Goal: Transaction & Acquisition: Book appointment/travel/reservation

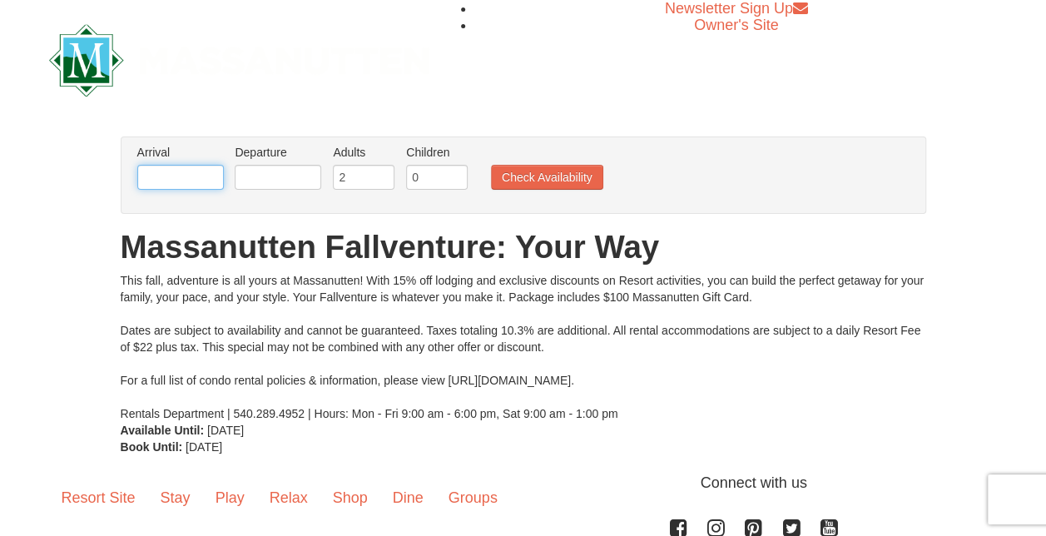
click at [166, 185] on input "text" at bounding box center [180, 177] width 87 height 25
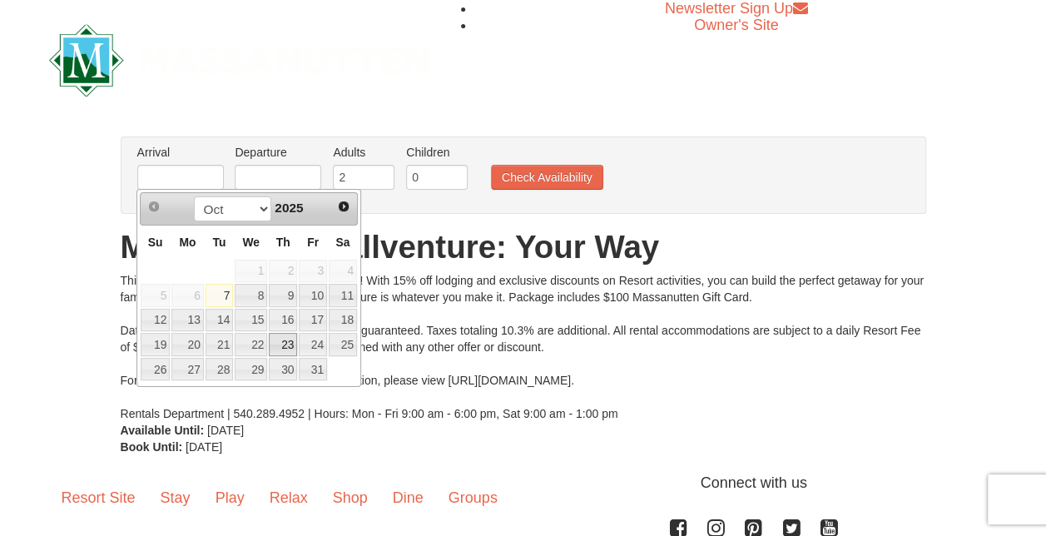
click at [291, 348] on link "23" at bounding box center [283, 344] width 28 height 23
type input "[DATE]"
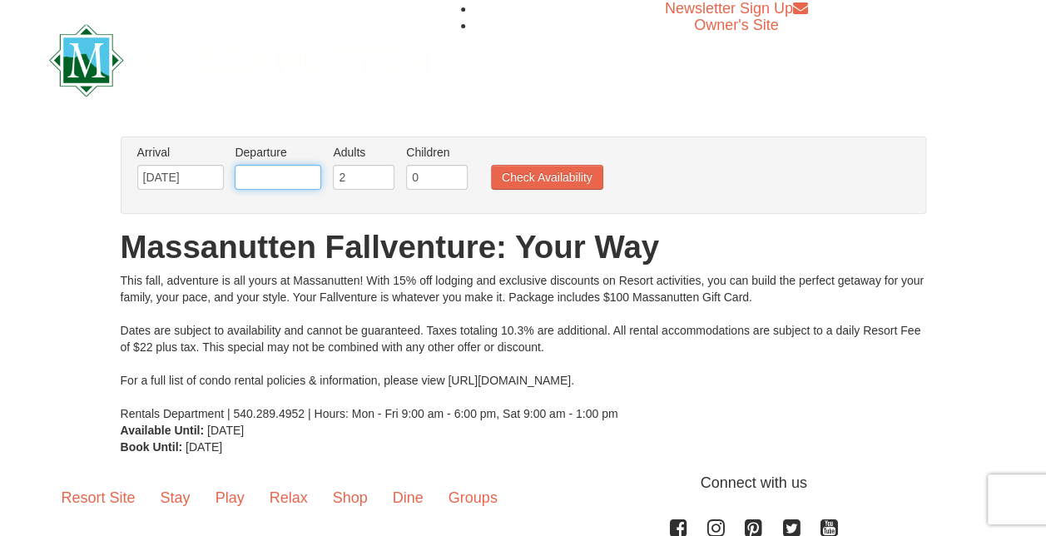
click at [275, 183] on input "text" at bounding box center [278, 177] width 87 height 25
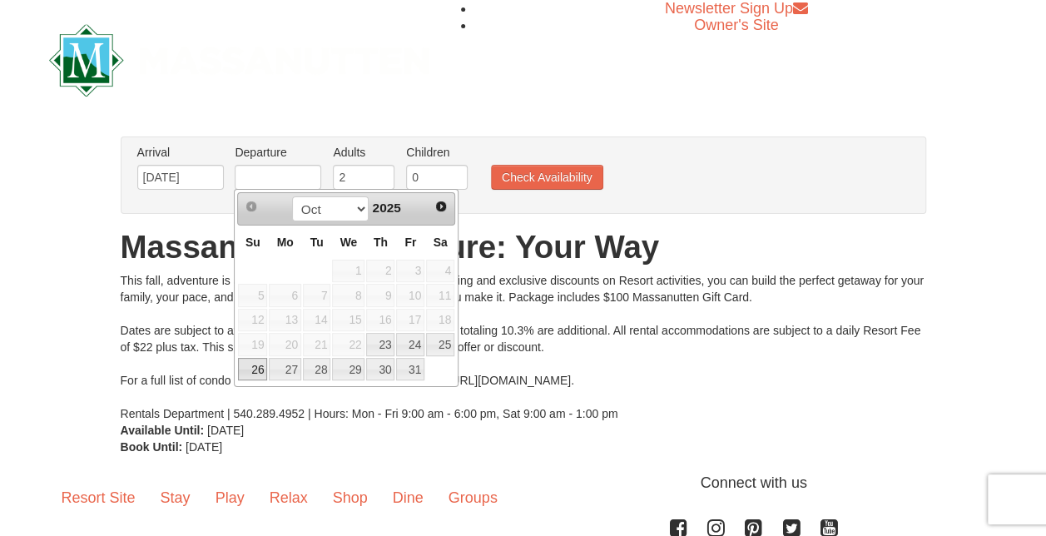
click at [256, 368] on link "26" at bounding box center [252, 369] width 29 height 23
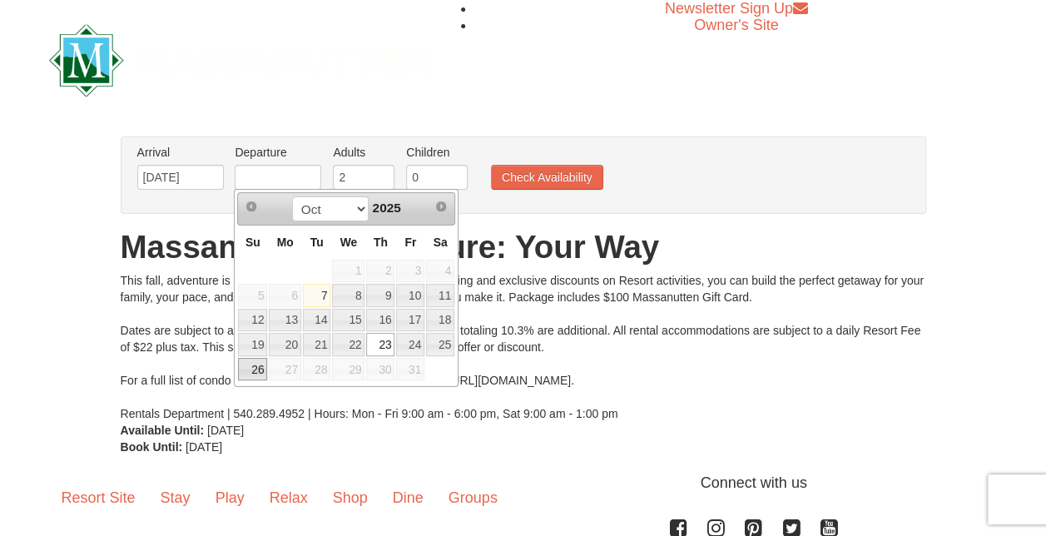
type input "[DATE]"
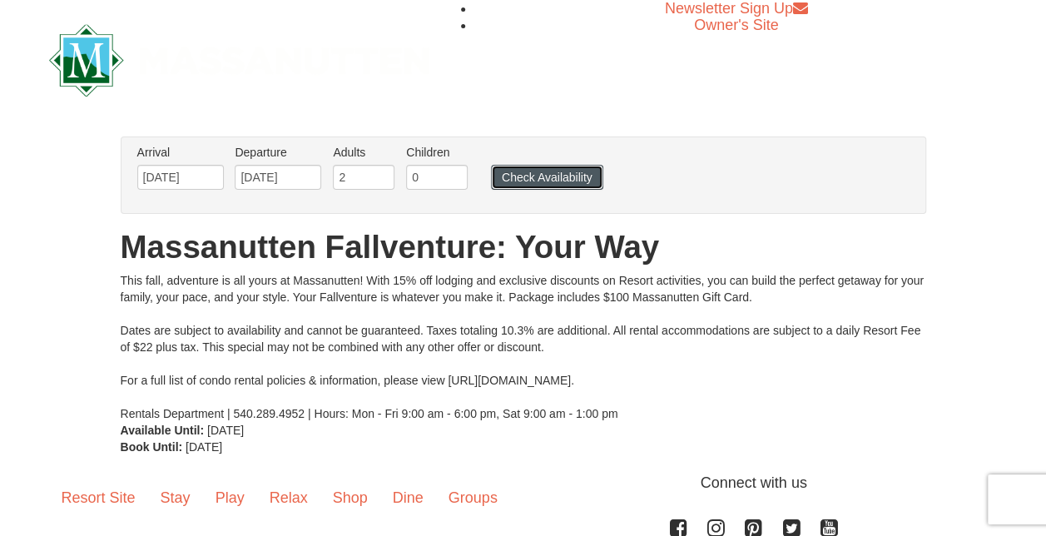
click at [564, 180] on button "Check Availability" at bounding box center [547, 177] width 112 height 25
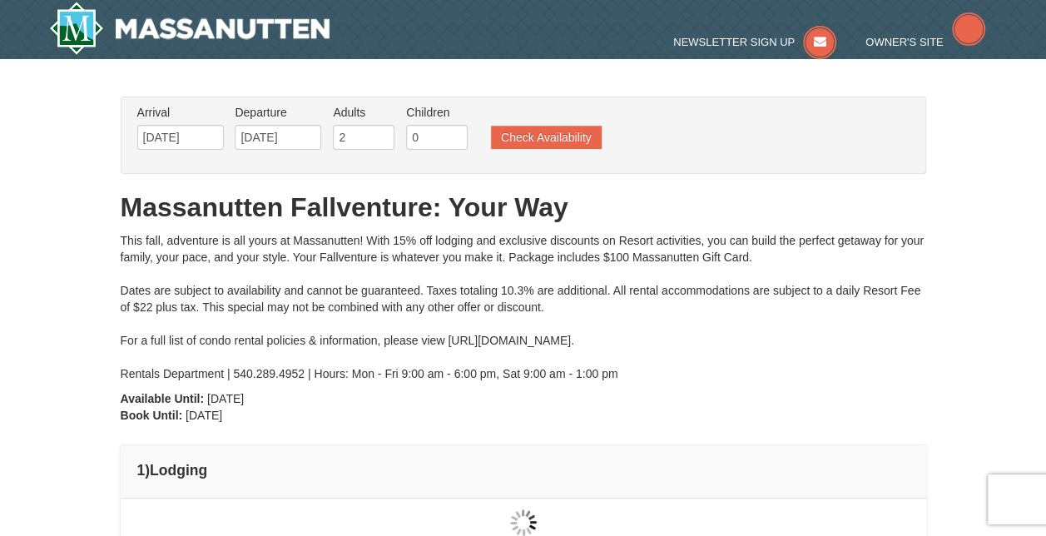
type input "[DATE]"
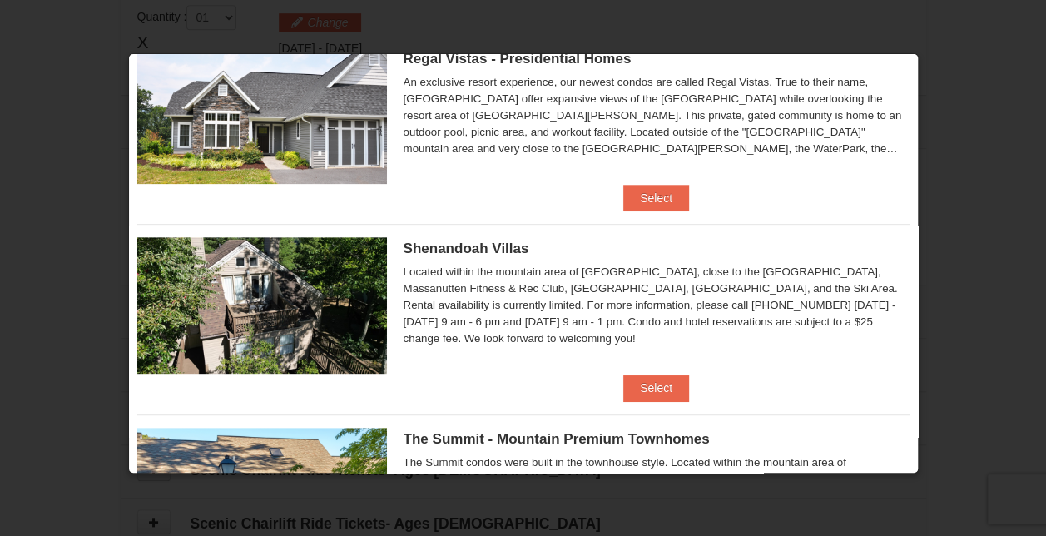
scroll to position [286, 0]
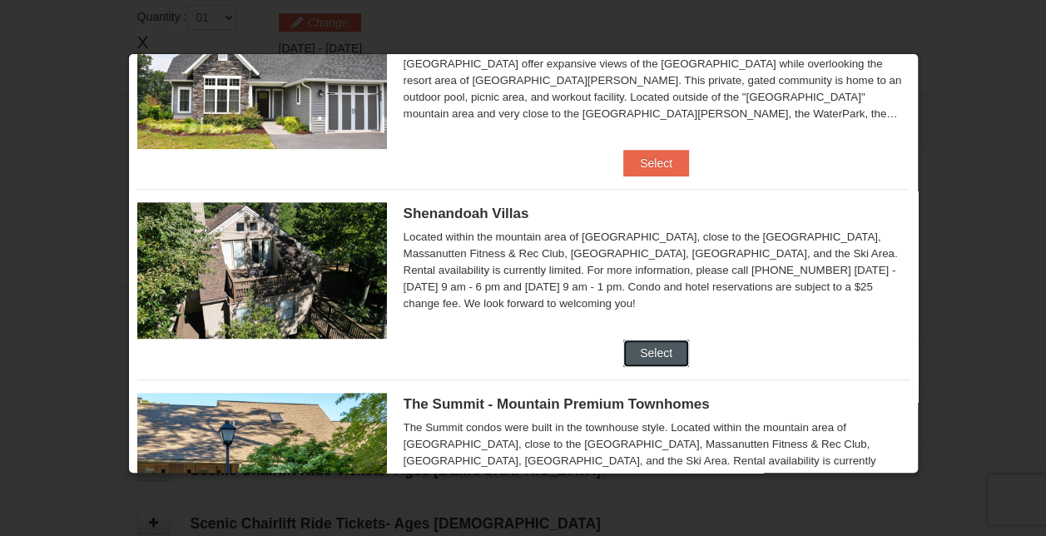
click at [661, 346] on button "Select" at bounding box center [656, 353] width 66 height 27
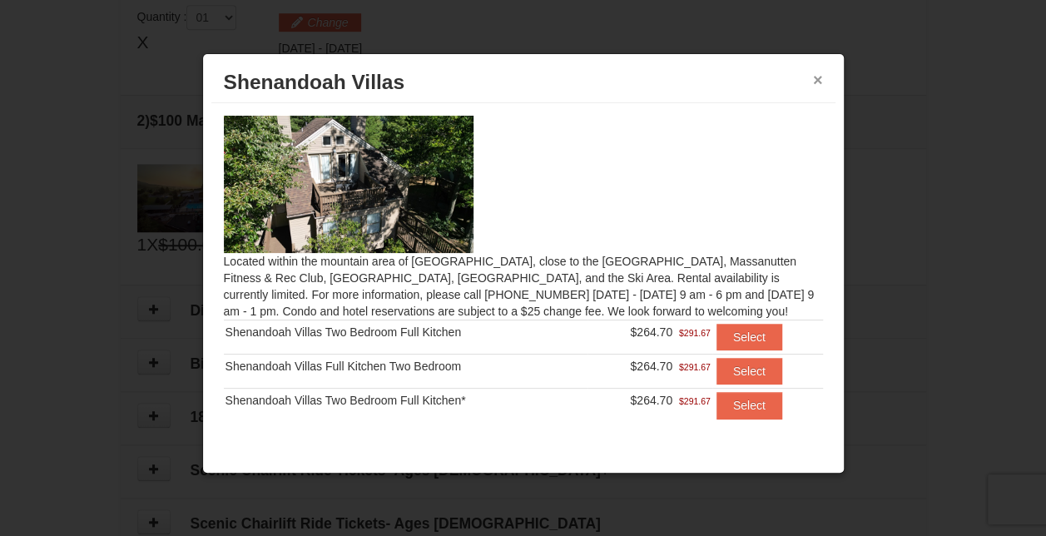
click at [813, 82] on button "×" at bounding box center [818, 80] width 10 height 17
